Goal: Task Accomplishment & Management: Use online tool/utility

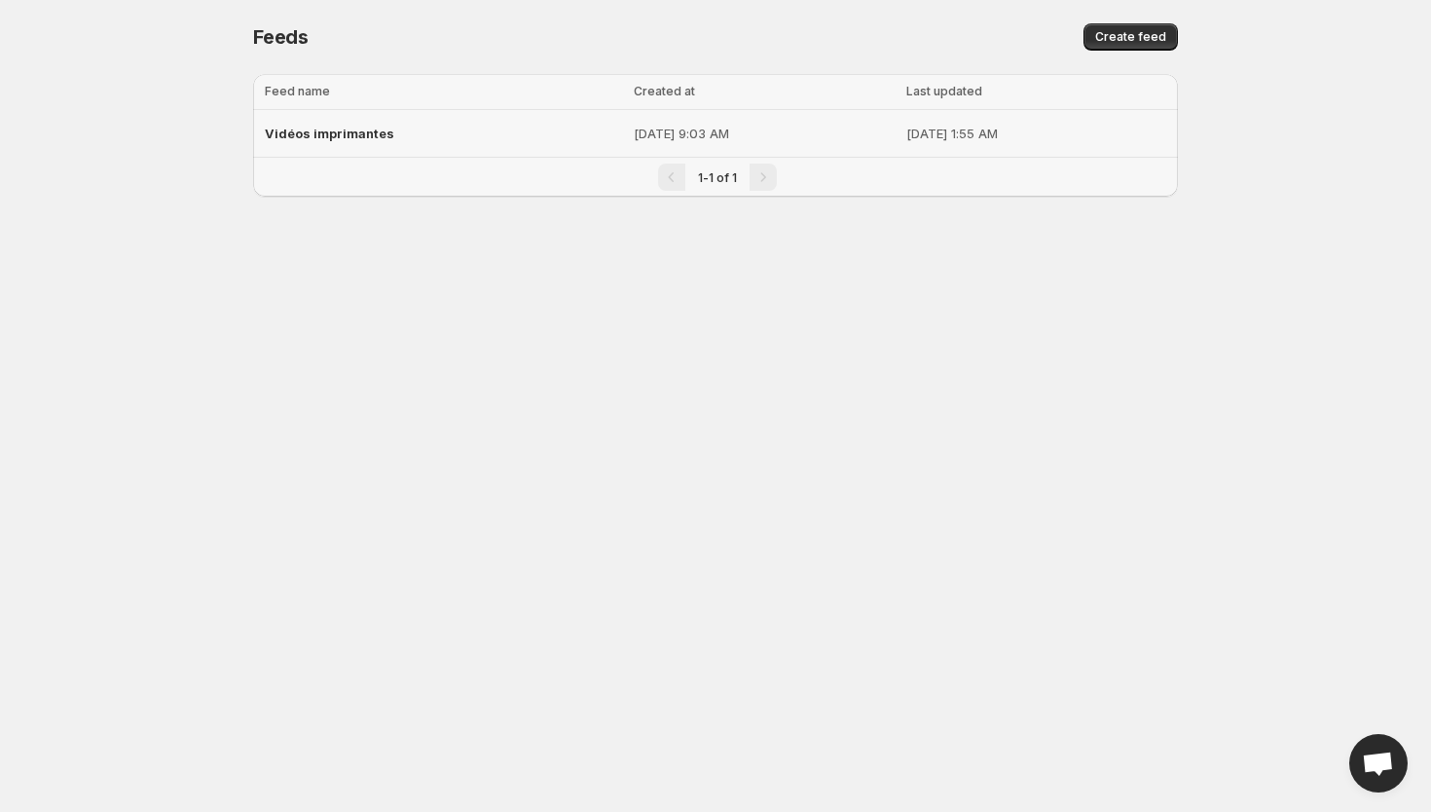
click at [314, 130] on span "Vidéos imprimantes" at bounding box center [330, 134] width 130 height 16
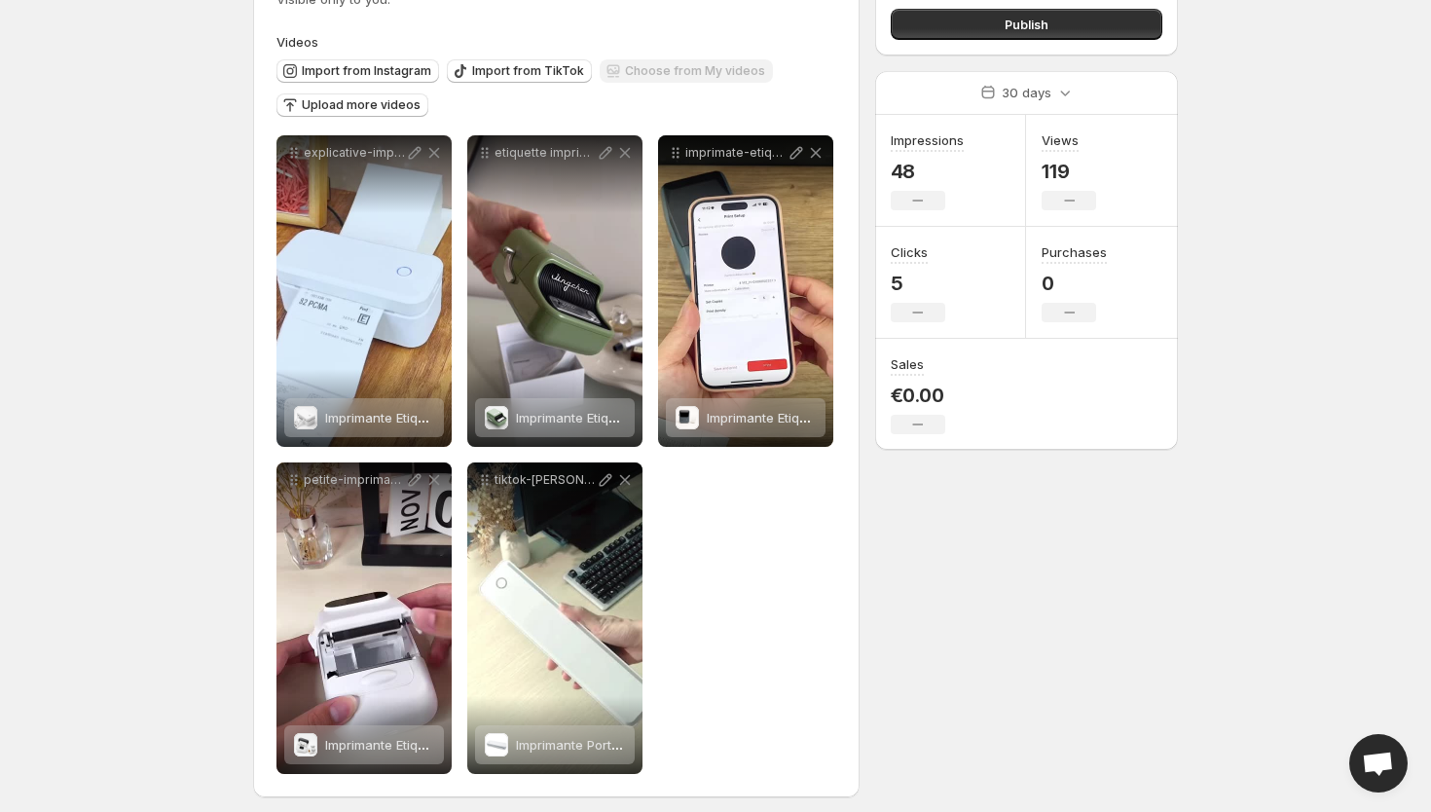
scroll to position [176, 0]
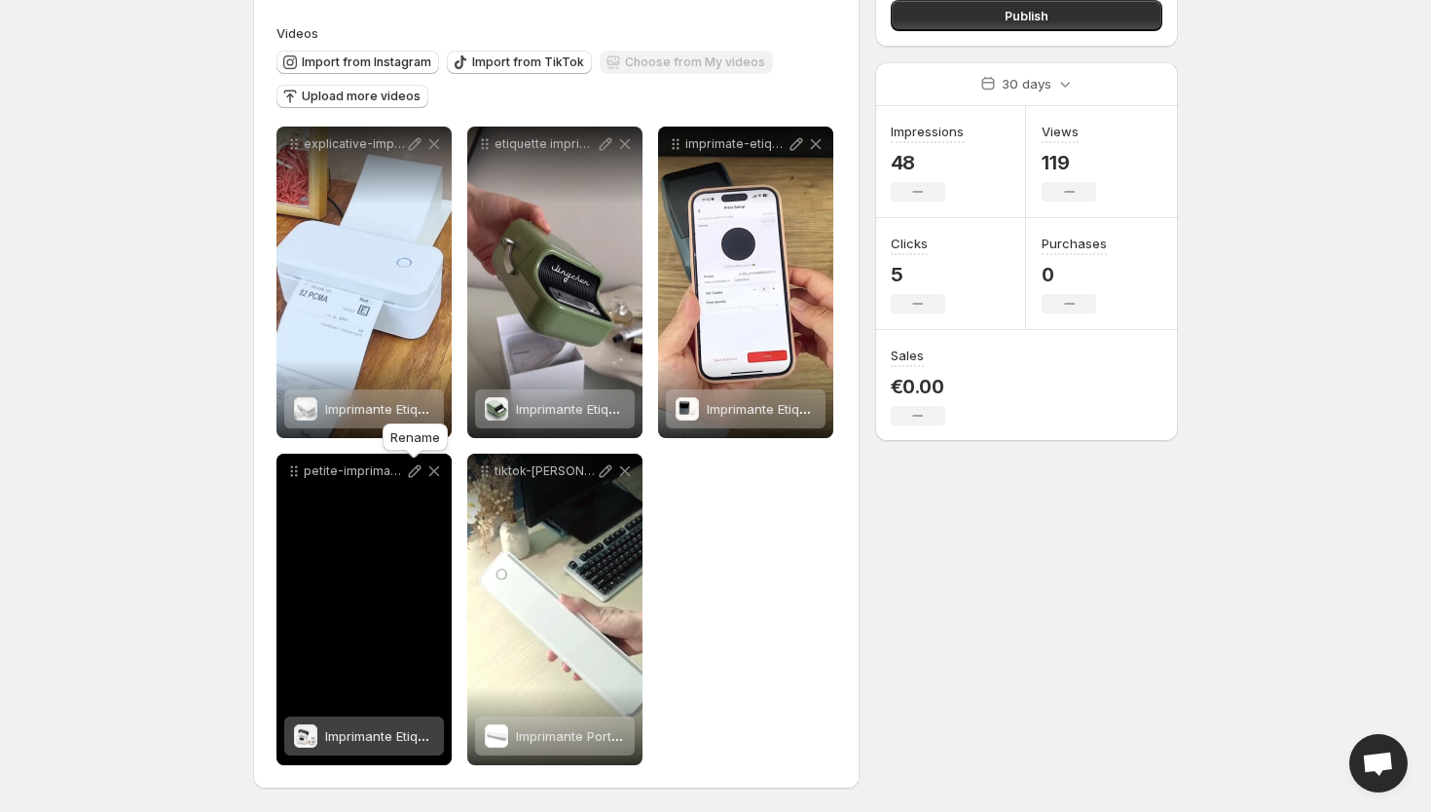
click at [411, 474] on icon at bounding box center [414, 471] width 19 height 19
click at [436, 471] on icon at bounding box center [434, 471] width 19 height 19
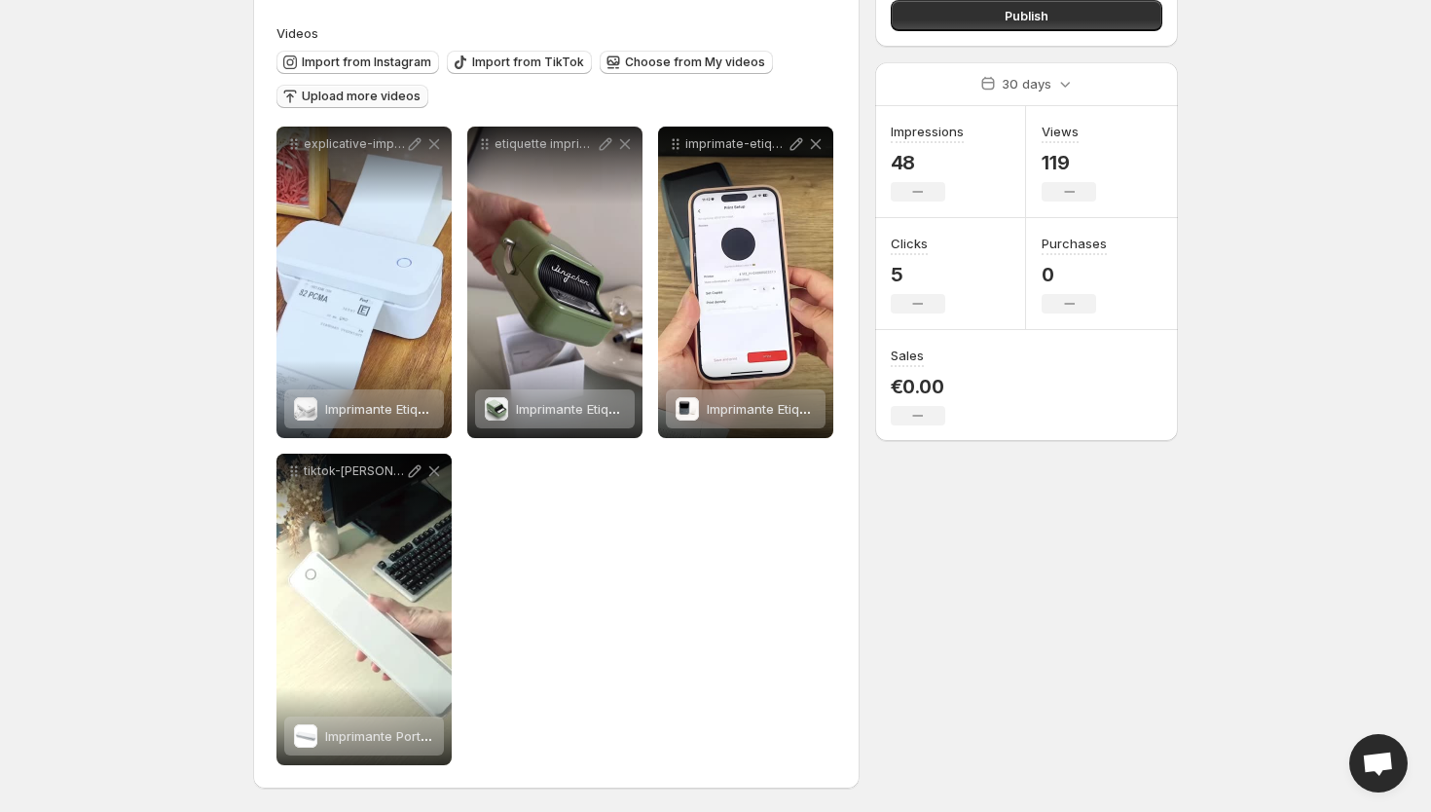
click at [392, 93] on span "Upload more videos" at bounding box center [361, 97] width 119 height 16
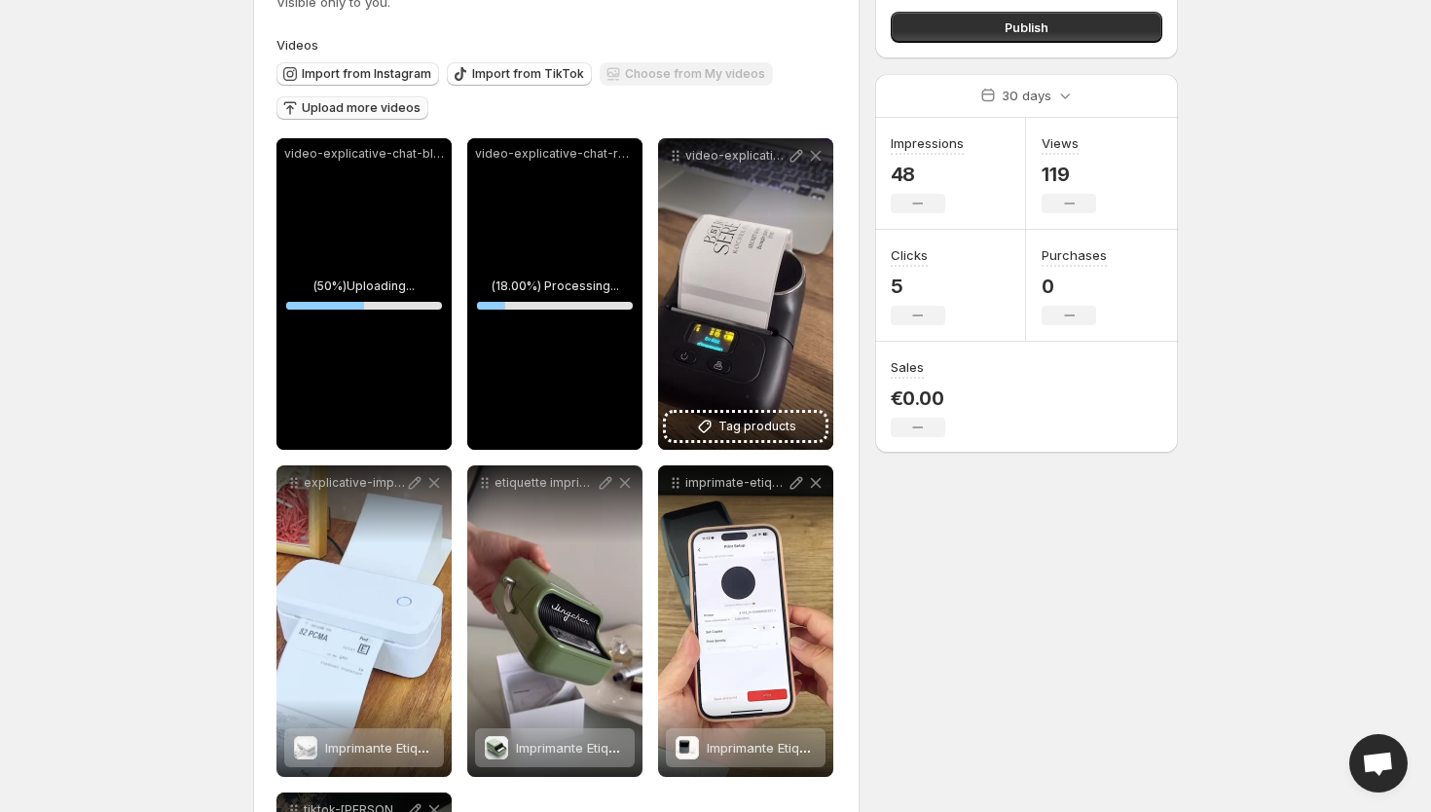
scroll to position [158, 0]
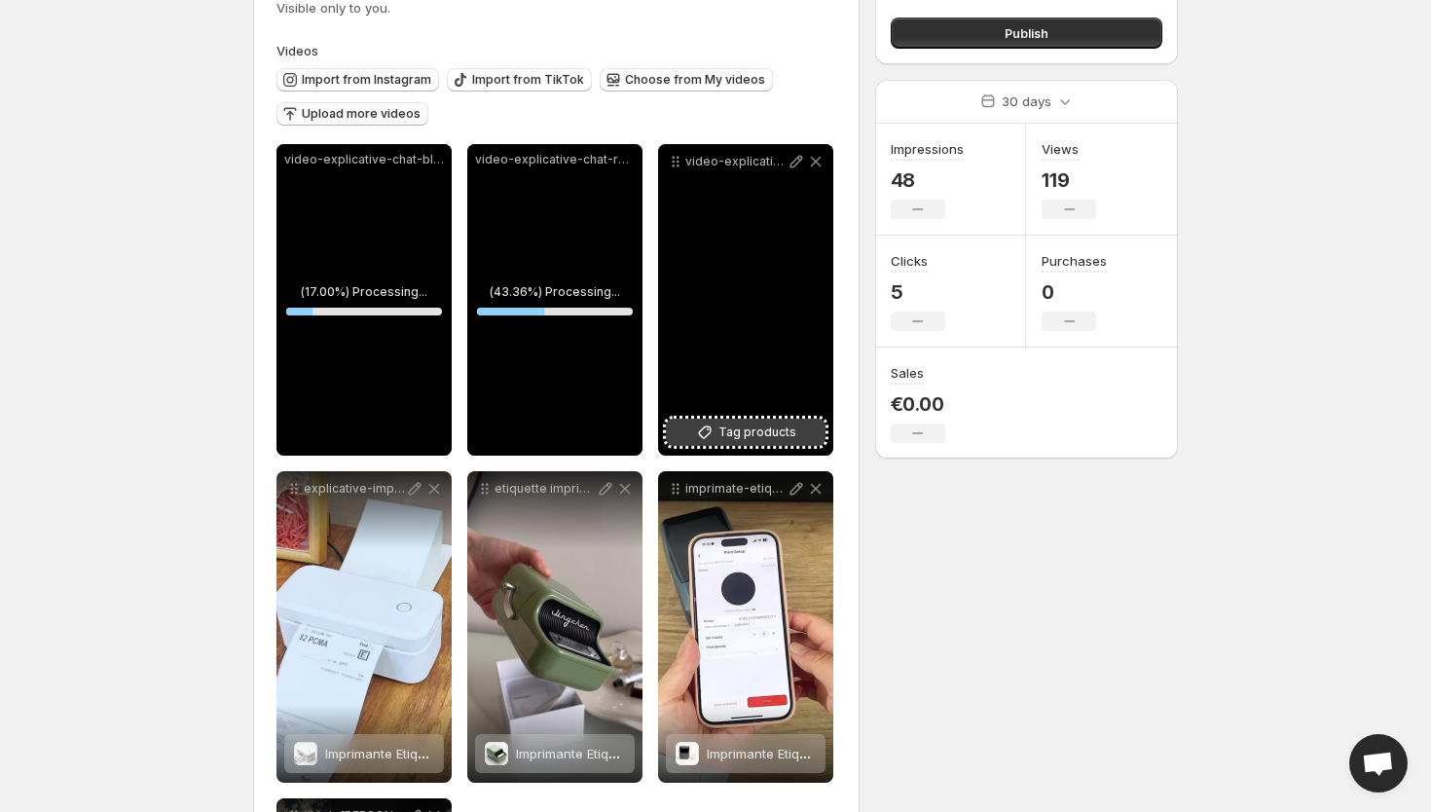
click at [769, 434] on span "Tag products" at bounding box center [758, 432] width 78 height 19
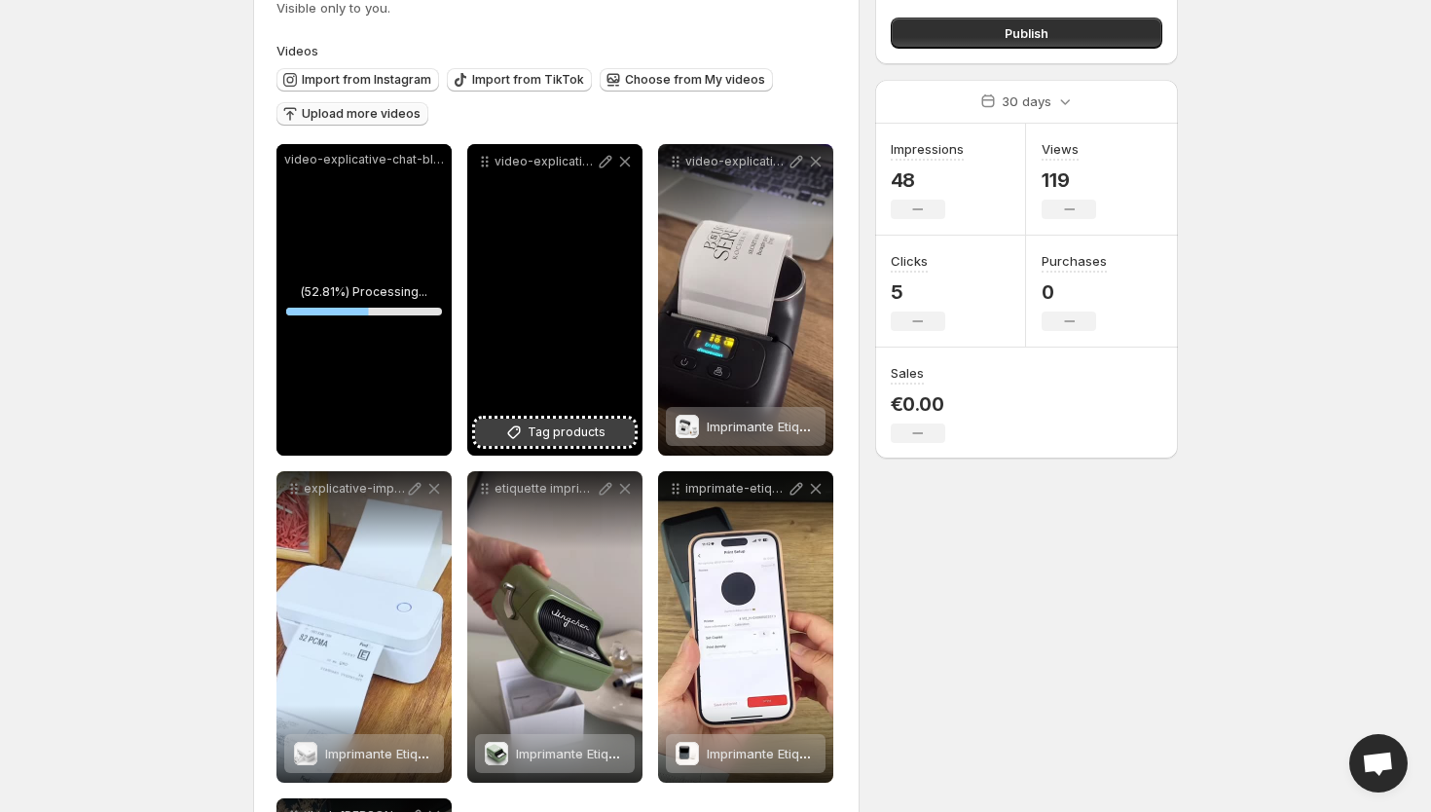
click at [574, 431] on span "Tag products" at bounding box center [567, 432] width 78 height 19
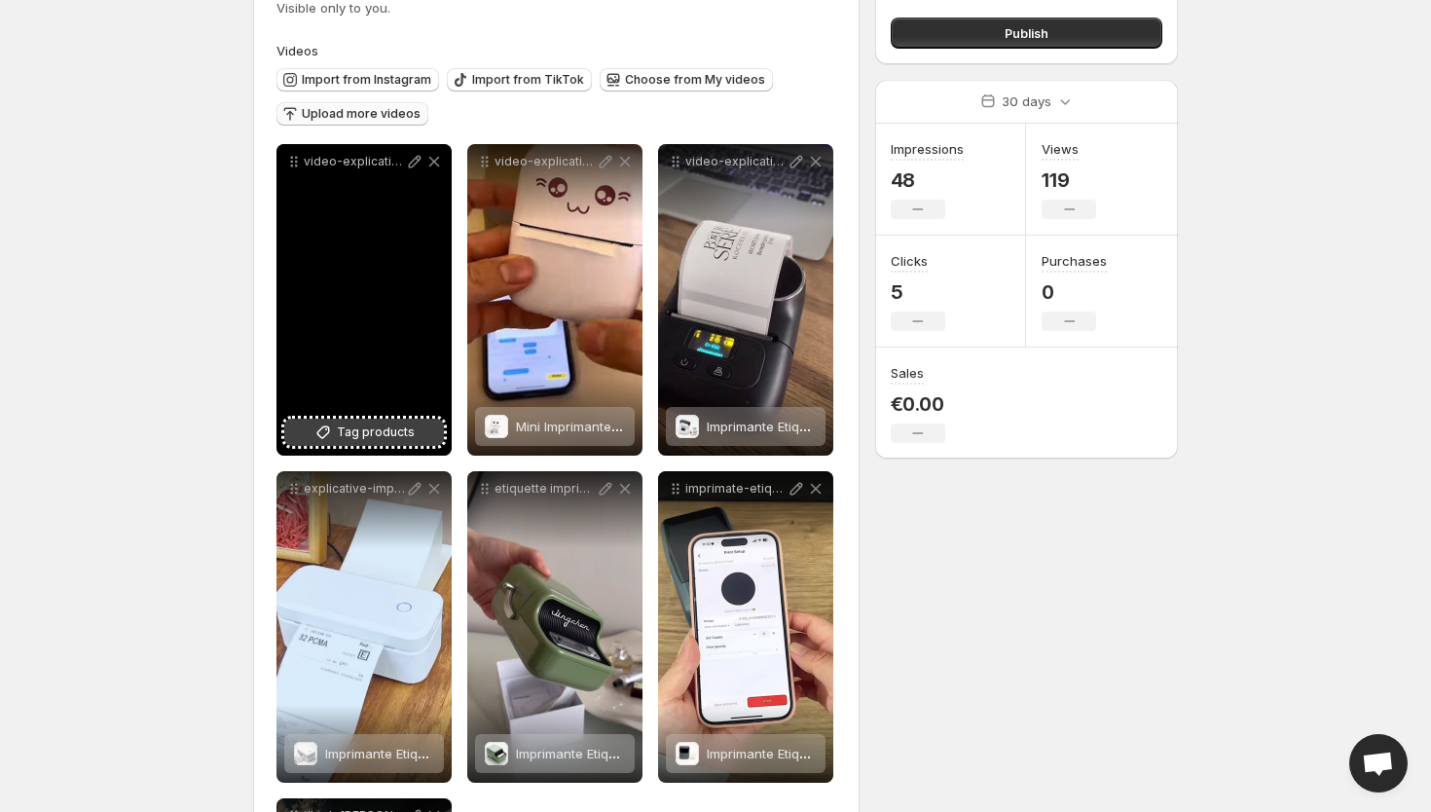
click at [371, 426] on span "Tag products" at bounding box center [376, 432] width 78 height 19
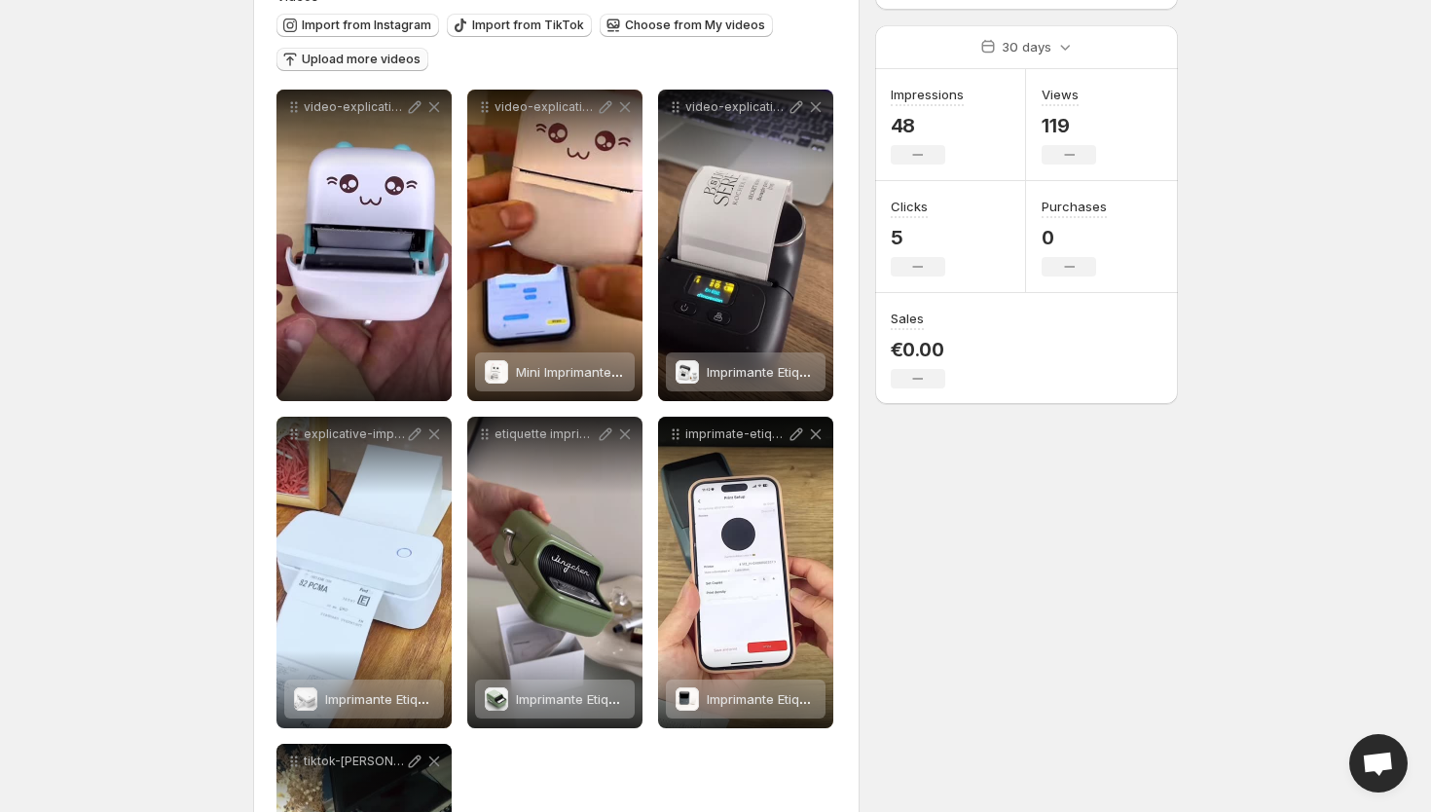
scroll to position [216, 0]
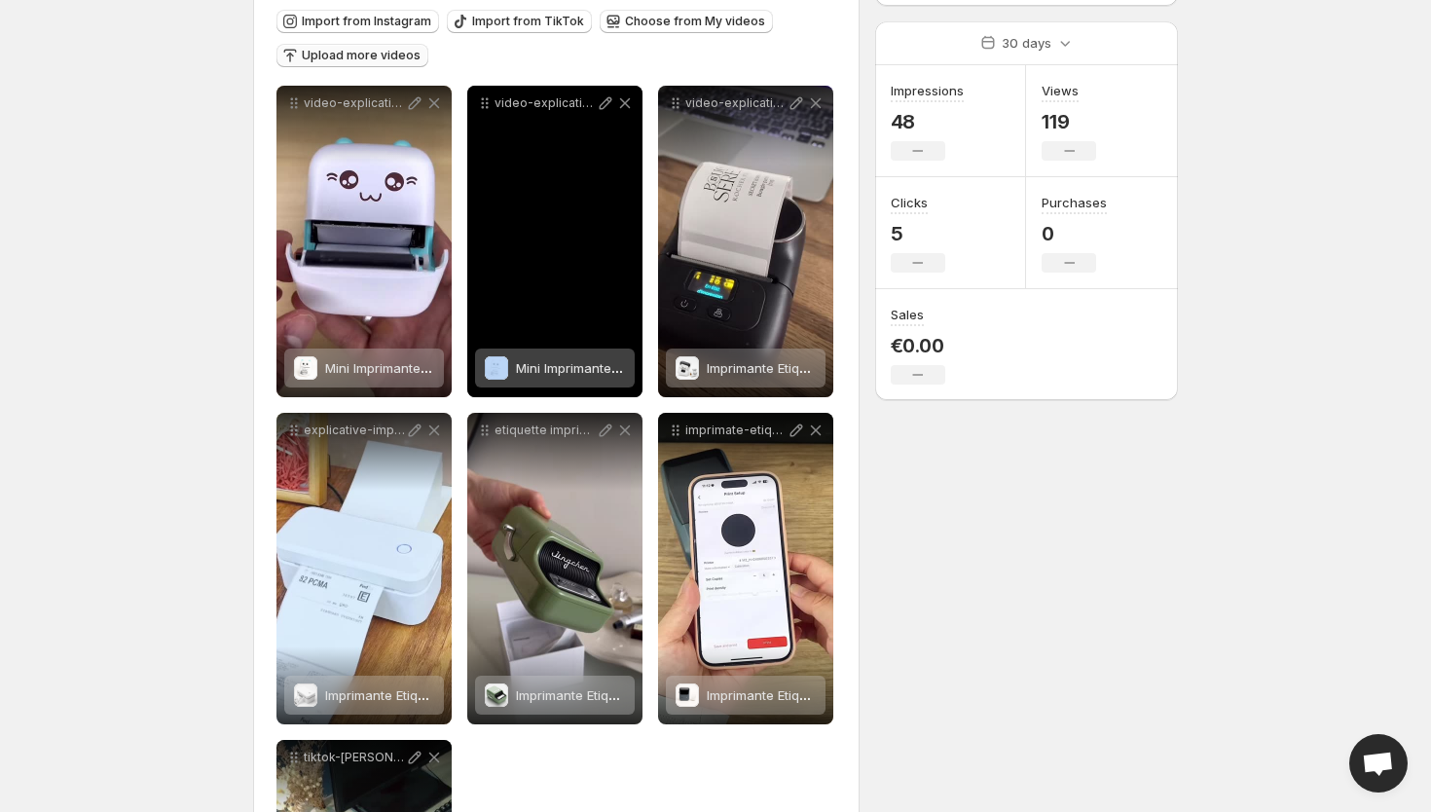
drag, startPoint x: 551, startPoint y: 278, endPoint x: 619, endPoint y: 289, distance: 69.0
click at [619, 289] on div "video-explicative-chat-rose" at bounding box center [554, 242] width 175 height 312
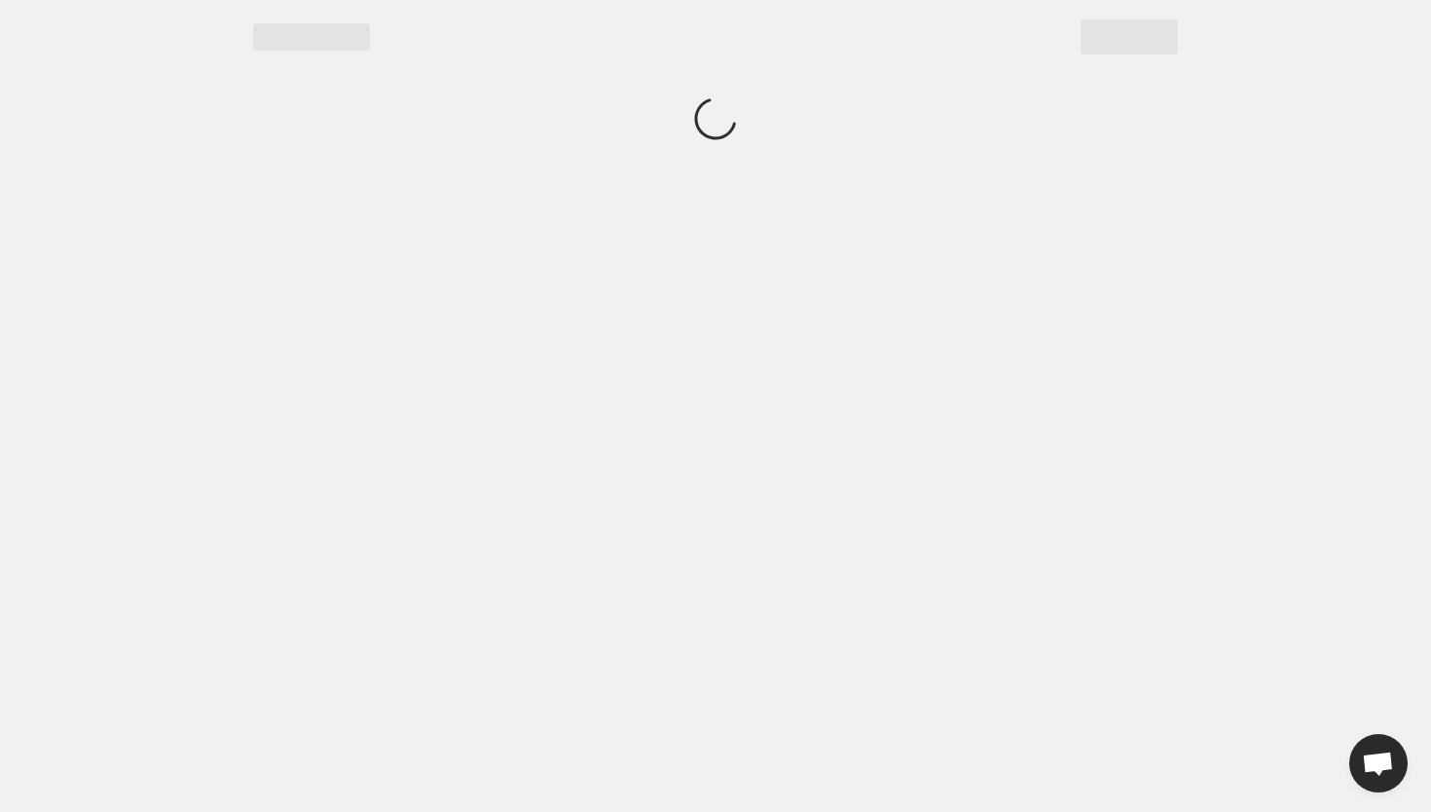
scroll to position [0, 0]
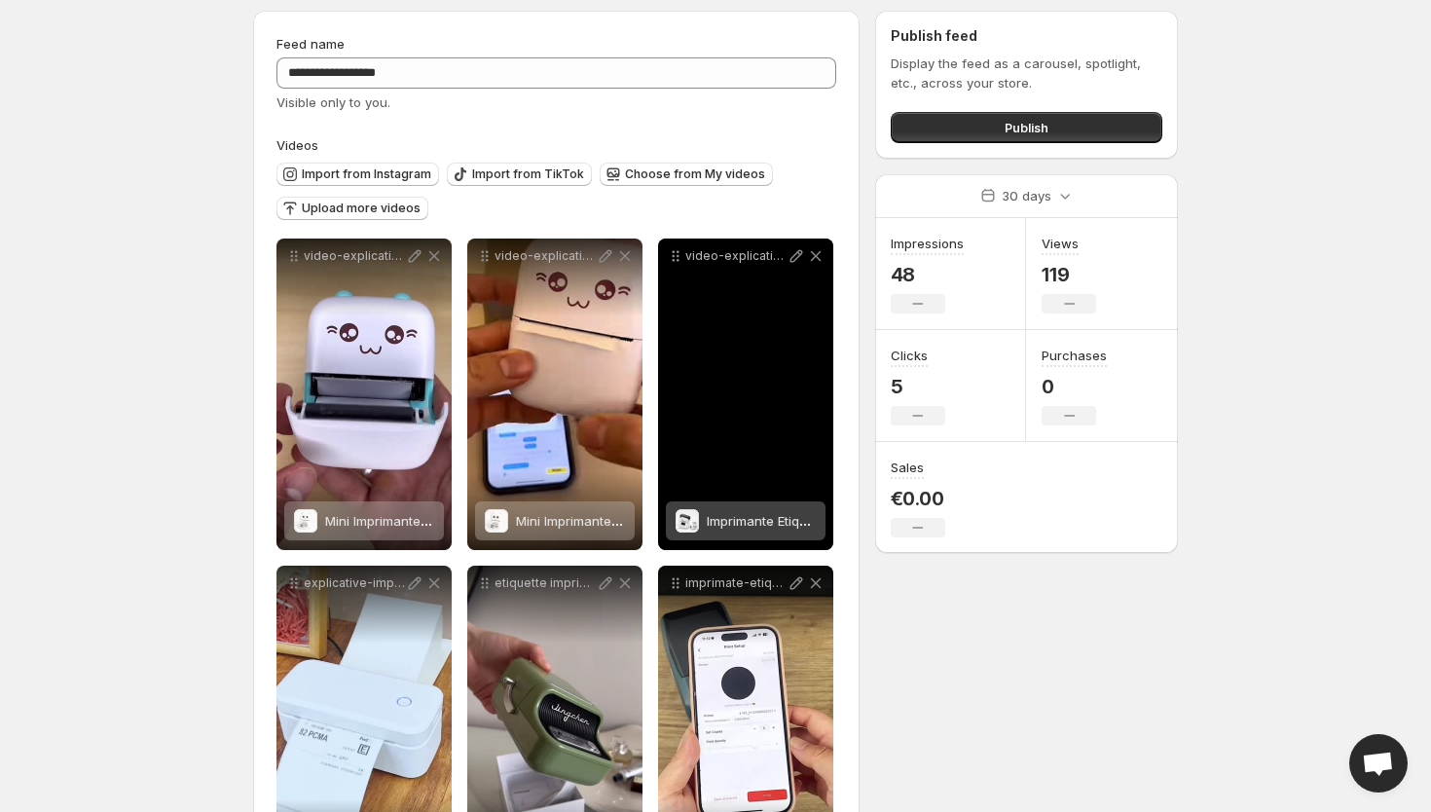
scroll to position [58, 0]
